Goal: Task Accomplishment & Management: Manage account settings

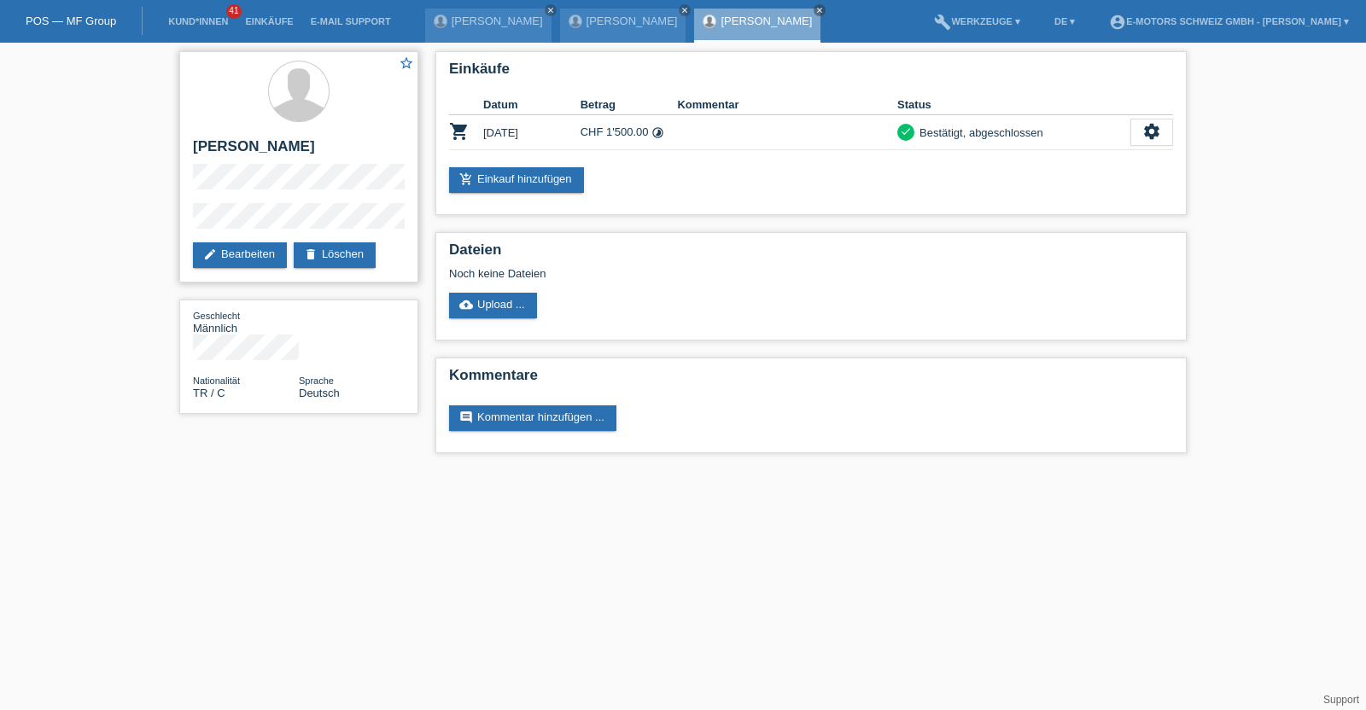
click at [258, 147] on h2 "[PERSON_NAME]" at bounding box center [299, 151] width 212 height 26
drag, startPoint x: 258, startPoint y: 147, endPoint x: 218, endPoint y: 153, distance: 40.6
click at [218, 153] on h2 "[PERSON_NAME]" at bounding box center [299, 151] width 212 height 26
copy h2 "[PERSON_NAME]"
click at [361, 470] on html "POS — MF Group Kund*innen 41 Einkäufe E-Mail Support Barzan Ramadhan Ali Ali cl…" at bounding box center [683, 235] width 1366 height 470
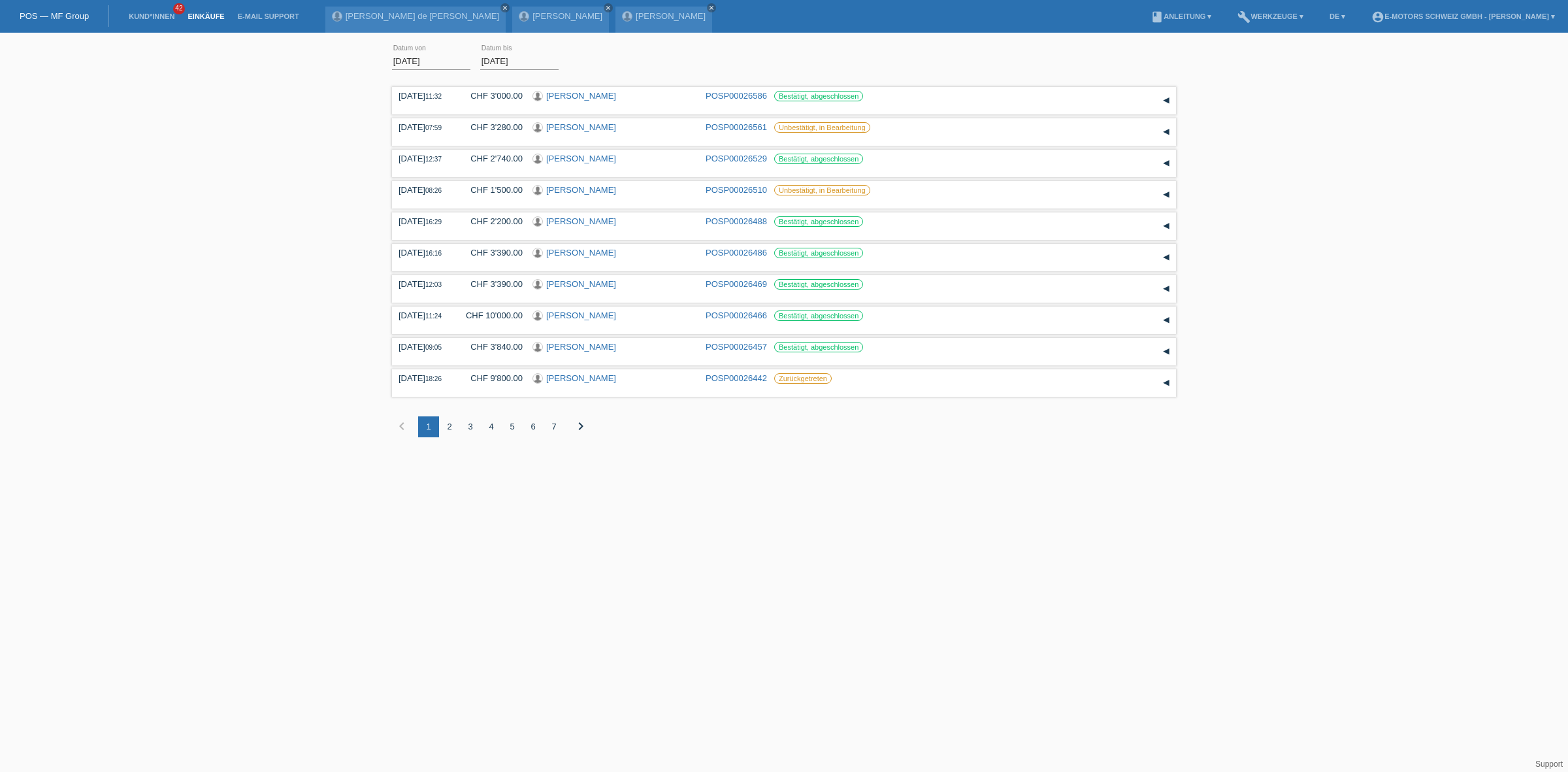
click at [449, 423] on div "2" at bounding box center [449, 427] width 21 height 21
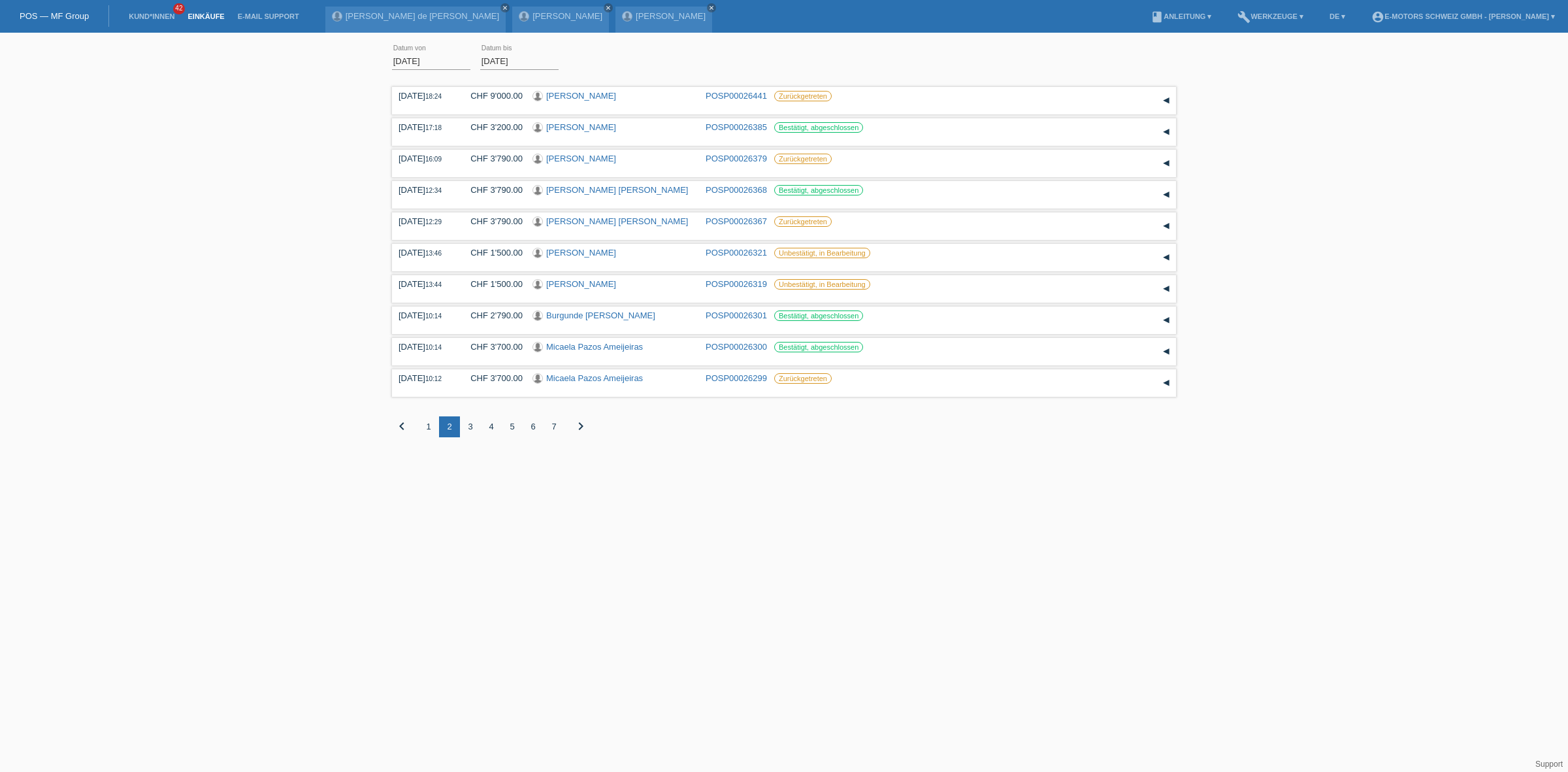
click at [466, 425] on div "3" at bounding box center [470, 427] width 21 height 21
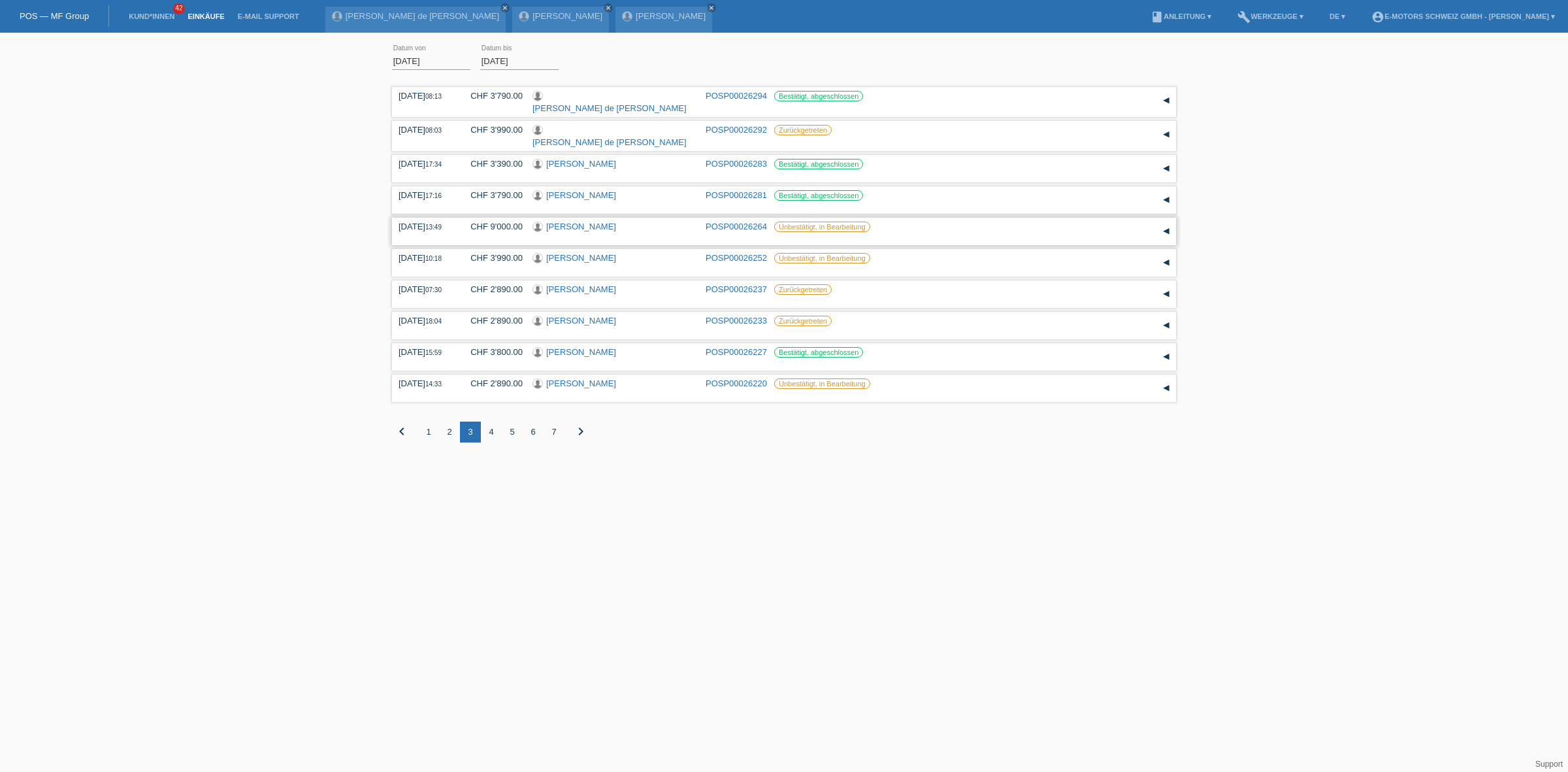
click at [564, 221] on link "[PERSON_NAME]" at bounding box center [581, 226] width 70 height 10
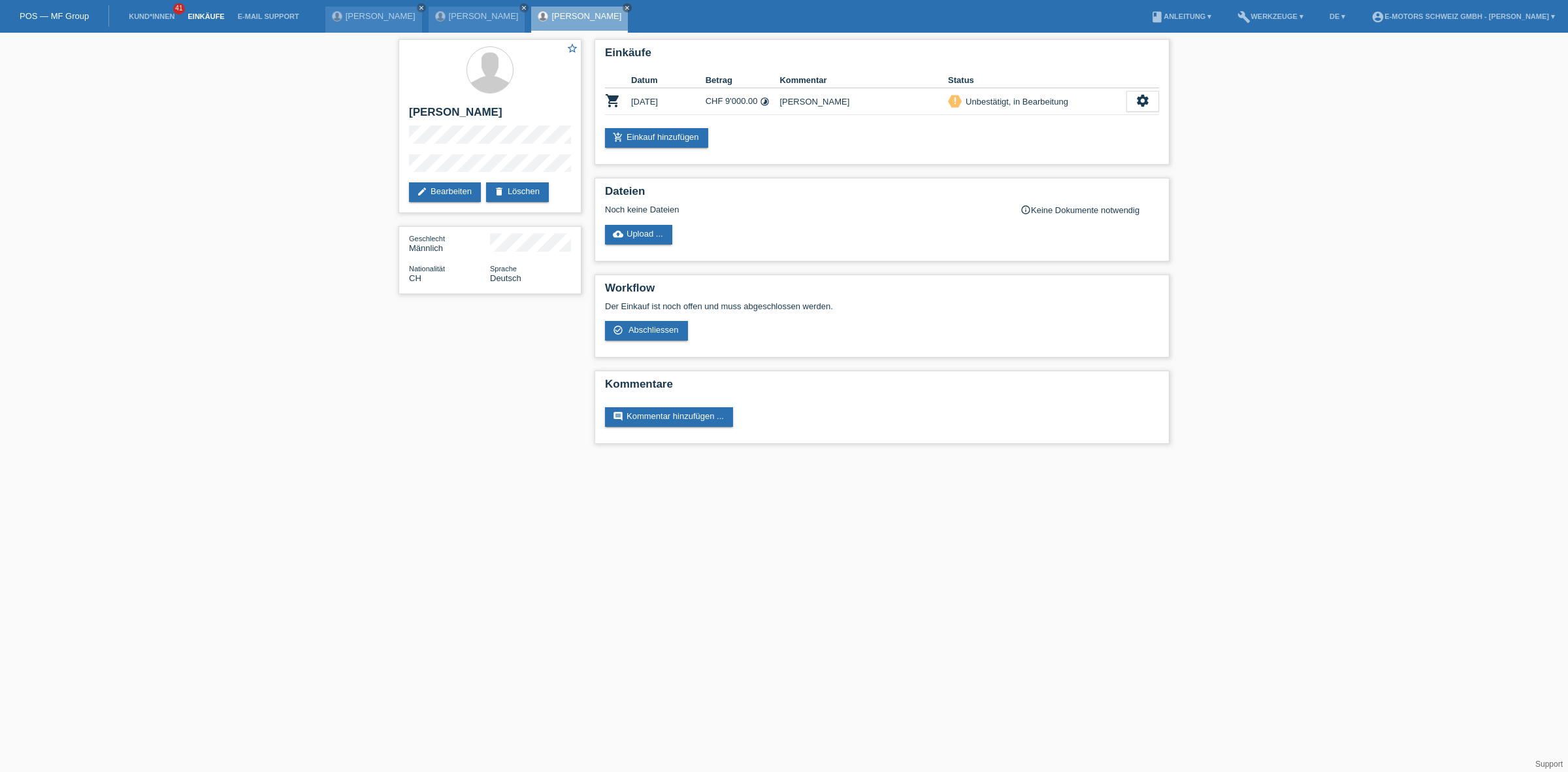
click at [209, 15] on link "Einkäufe" at bounding box center [205, 16] width 50 height 8
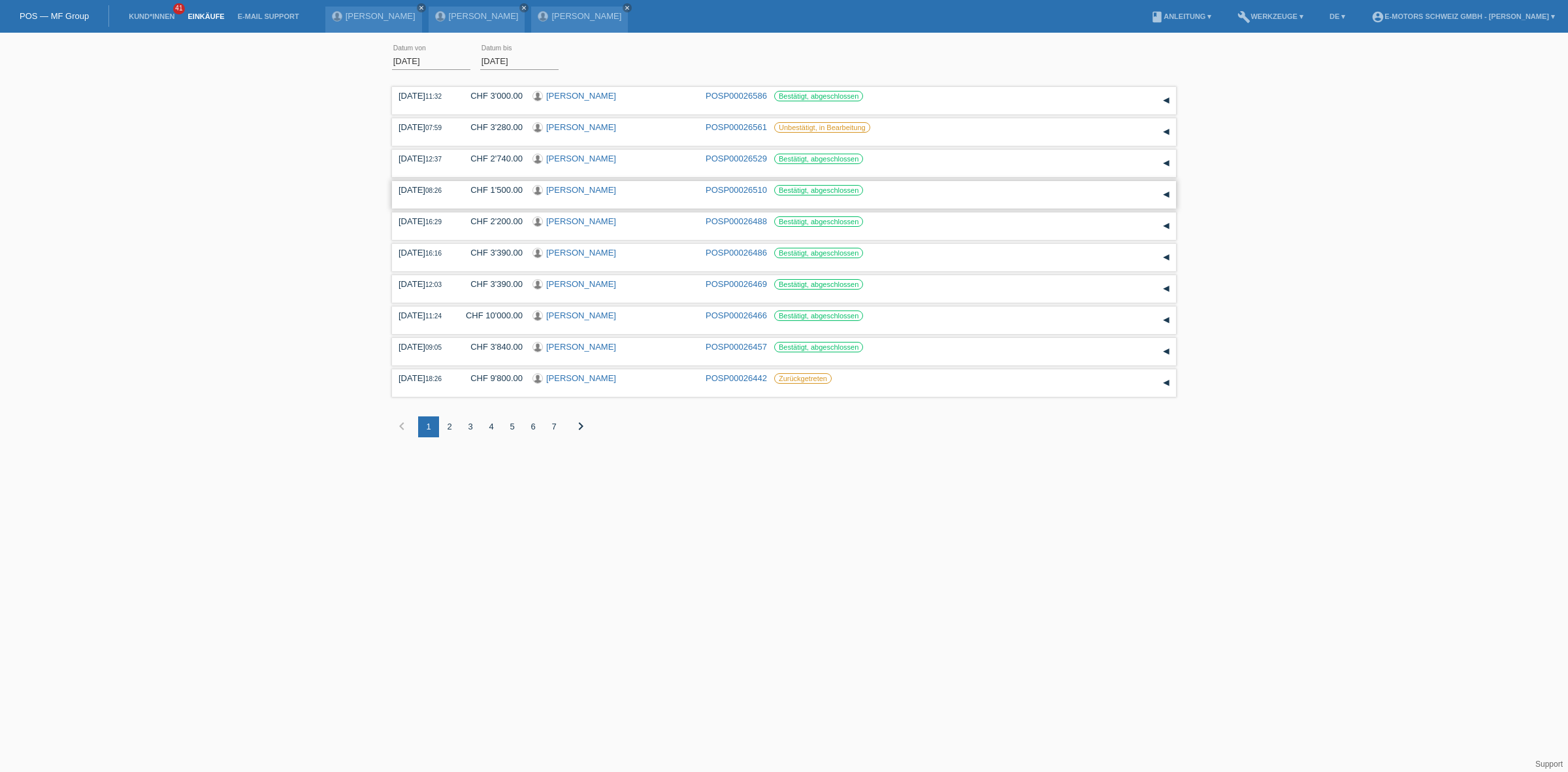
click at [564, 193] on link "[PERSON_NAME]" at bounding box center [581, 190] width 70 height 10
click at [557, 124] on link "[PERSON_NAME]" at bounding box center [581, 127] width 70 height 10
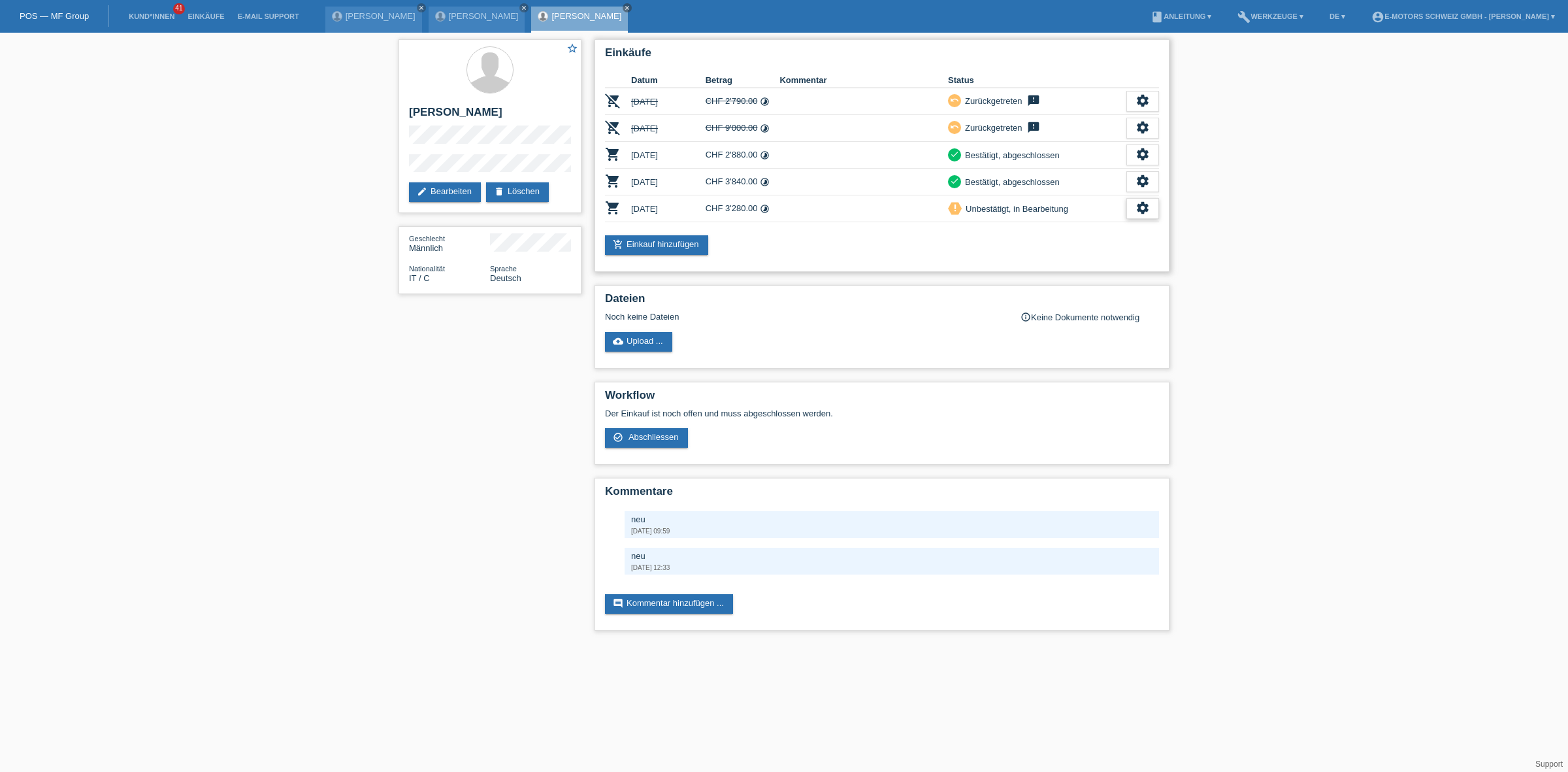
click at [1141, 211] on icon "settings" at bounding box center [1142, 208] width 15 height 15
click at [1307, 276] on div "star_border Fabrizio Mannino edit Bearbeiten delete Löschen Geschlecht Männlich…" at bounding box center [784, 339] width 1568 height 611
click at [1140, 201] on icon "settings" at bounding box center [1142, 208] width 15 height 15
click at [1047, 283] on span "Kunde ist vom Kauf zurückgetreten..." at bounding box center [1083, 285] width 143 height 15
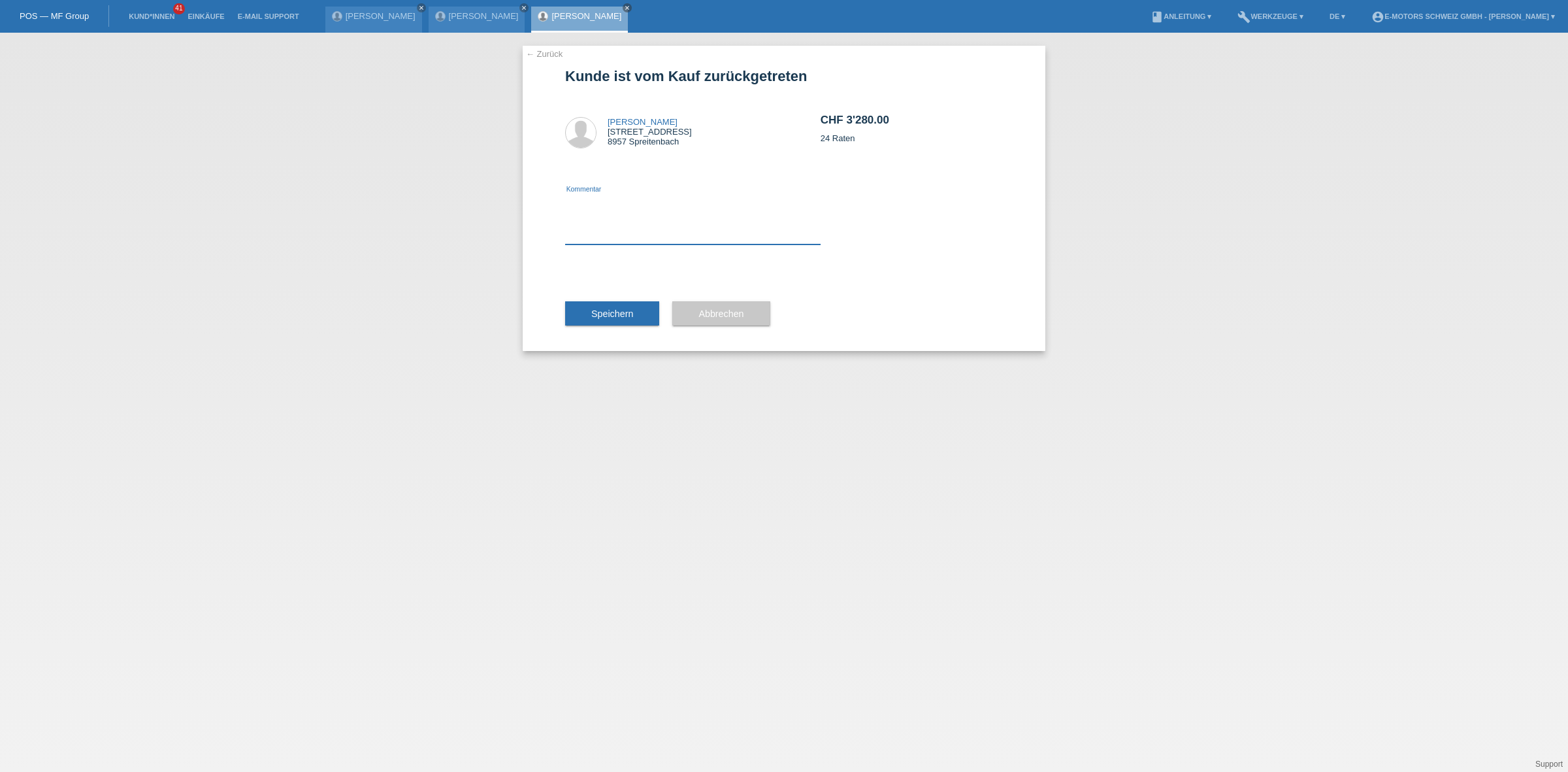
click at [596, 234] on textarea at bounding box center [693, 219] width 256 height 51
type textarea "neu"
click at [579, 314] on button "Speichern" at bounding box center [612, 313] width 94 height 25
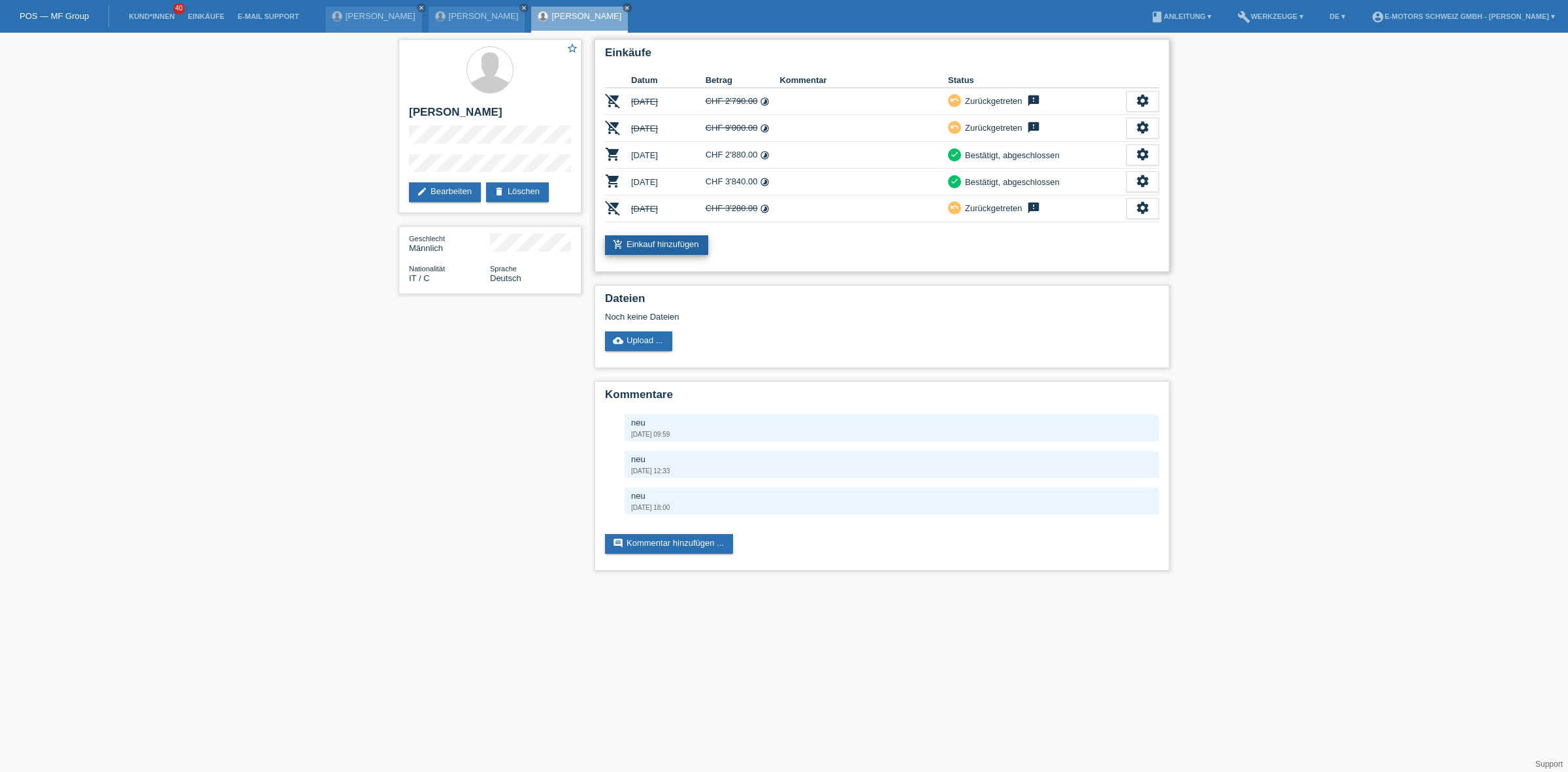
click at [618, 244] on icon "add_shopping_cart" at bounding box center [619, 244] width 11 height 11
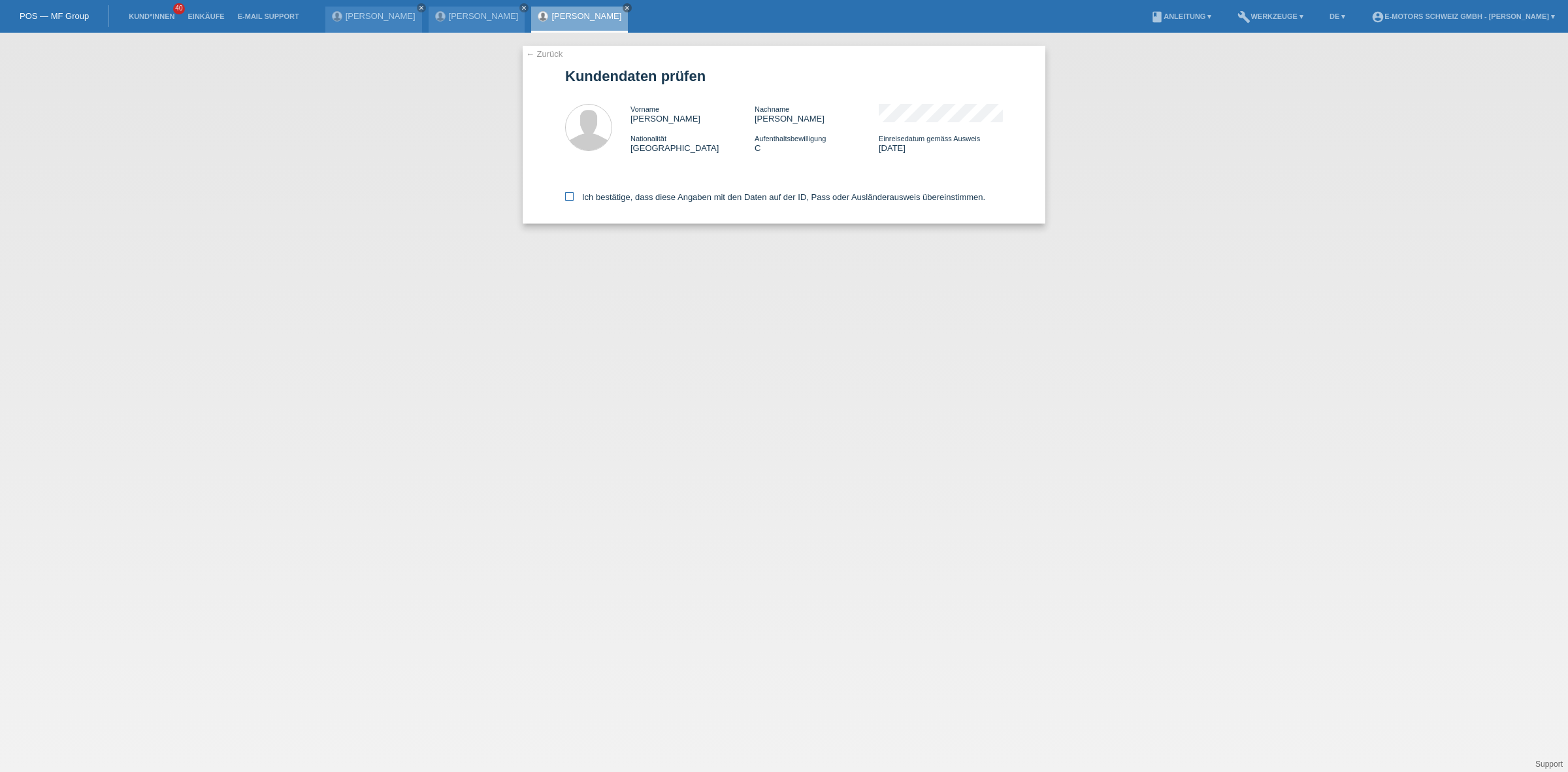
click at [582, 198] on label "Ich bestätige, dass diese Angaben mit den Daten auf der ID, Pass oder Ausländer…" at bounding box center [775, 197] width 420 height 10
click at [573, 198] on input "Ich bestätige, dass diese Angaben mit den Daten auf der ID, Pass oder Ausländer…" at bounding box center [569, 196] width 8 height 8
checkbox input "true"
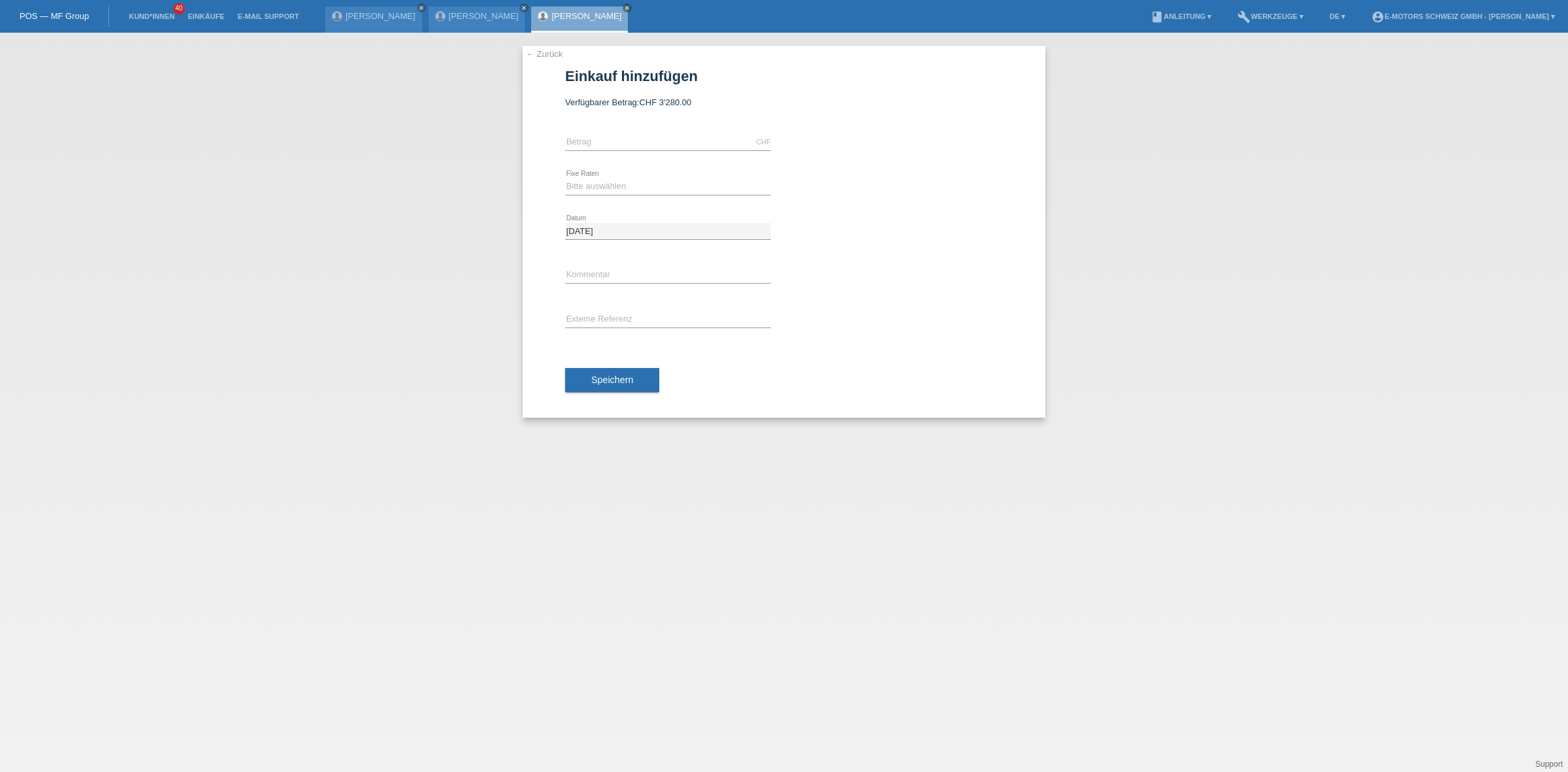
click at [621, 131] on div "CHF error [GEOGRAPHIC_DATA]" at bounding box center [668, 142] width 206 height 44
click at [618, 134] on input "text" at bounding box center [668, 142] width 206 height 16
type input "3200.00"
click at [583, 195] on div "Bitte auswählen 12 Raten 24 Raten 36 Raten 48 Raten error Fixe Raten" at bounding box center [668, 187] width 206 height 44
click at [583, 186] on select "Bitte auswählen 12 Raten 24 Raten 36 Raten 48 Raten" at bounding box center [668, 186] width 206 height 15
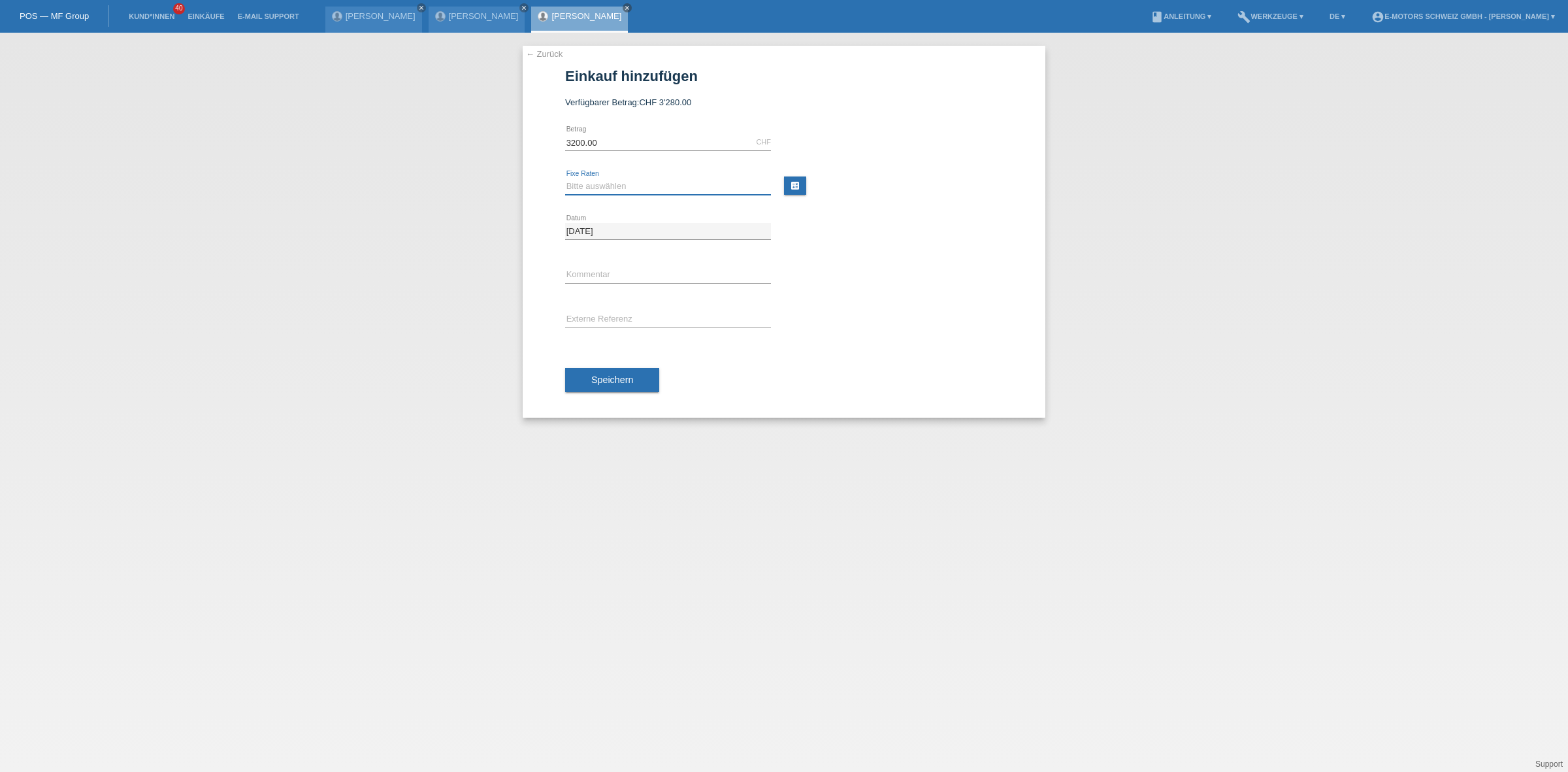
select select "216"
click at [565, 178] on select "Bitte auswählen 12 Raten 24 Raten 36 Raten 48 Raten" at bounding box center [668, 186] width 206 height 15
click at [649, 389] on button "Speichern" at bounding box center [612, 381] width 94 height 25
